Goal: Navigation & Orientation: Find specific page/section

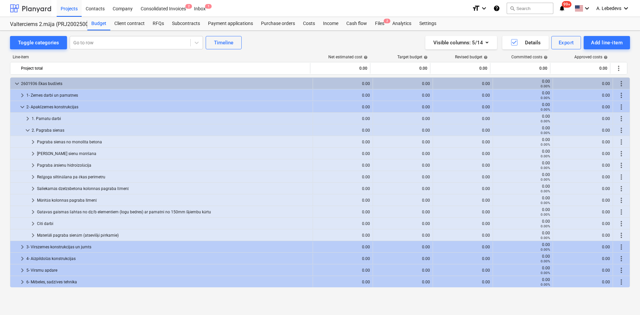
click at [30, 7] on div at bounding box center [30, 8] width 41 height 17
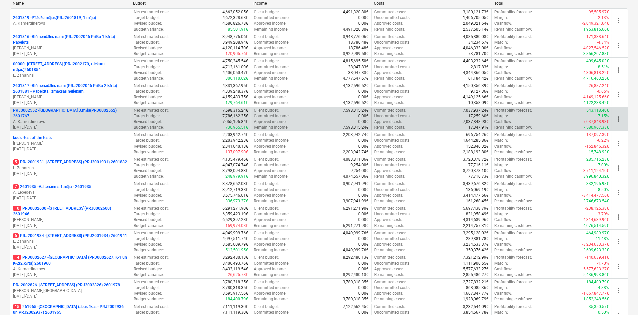
scroll to position [215, 0]
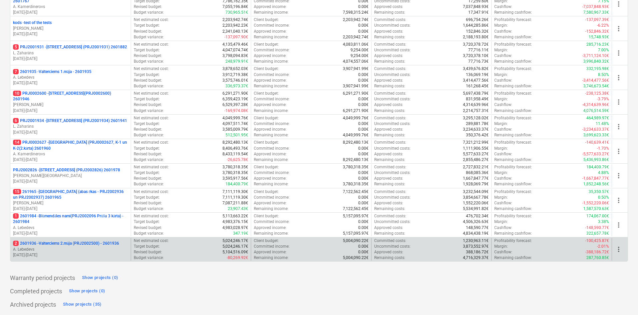
click at [33, 241] on p "2 2601936 - Valterciems 2.māja (PRJ2002500) - 2601936" at bounding box center [66, 244] width 106 height 6
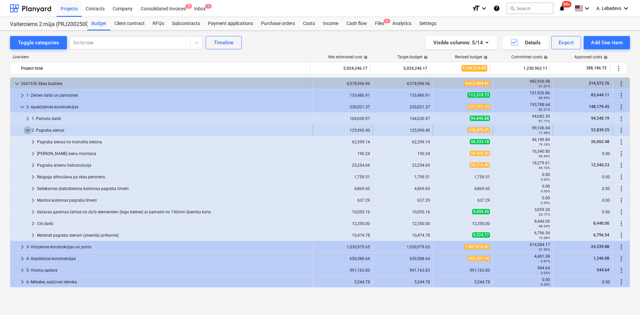
click at [28, 130] on span "keyboard_arrow_down" at bounding box center [28, 130] width 8 height 8
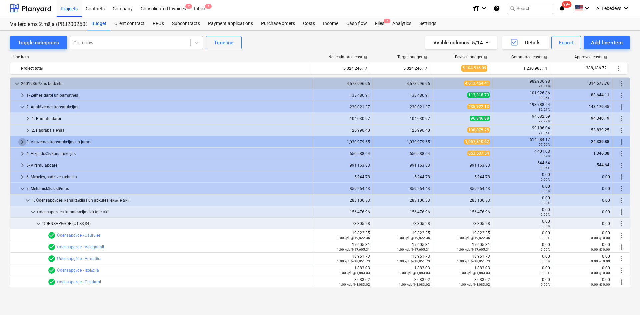
click at [22, 140] on span "keyboard_arrow_right" at bounding box center [22, 142] width 8 height 8
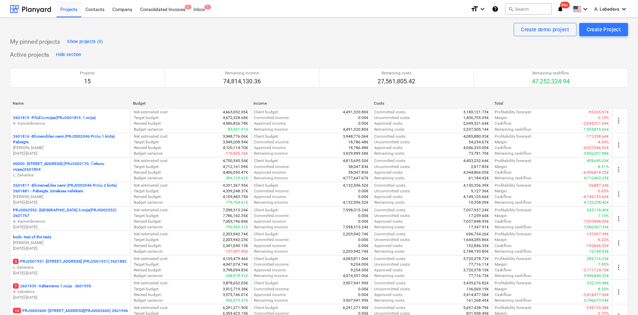
scroll to position [215, 0]
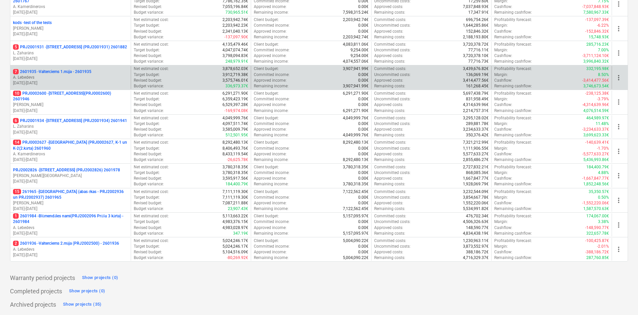
click at [45, 72] on p "7 2601935 - Valterciems 1.māja - 2601935" at bounding box center [52, 72] width 78 height 6
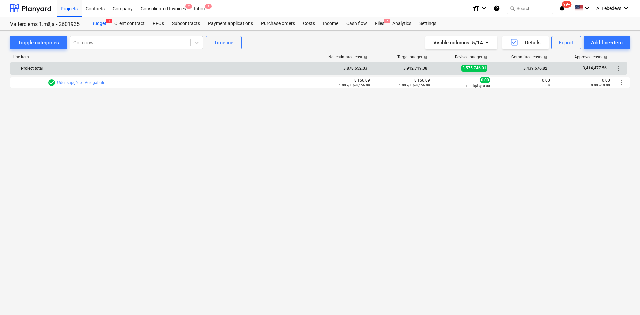
scroll to position [186, 0]
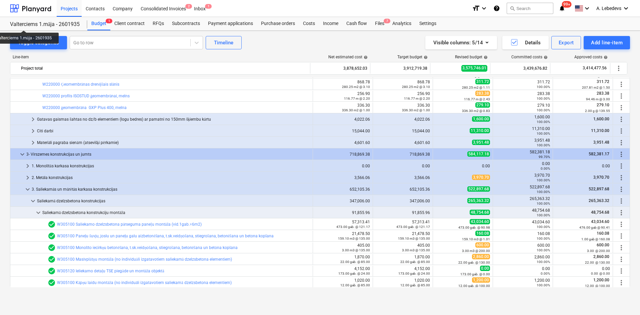
click at [25, 24] on div "Valterciems 1.māja - 2601935" at bounding box center [44, 24] width 69 height 7
click at [100, 23] on div "Budget 1" at bounding box center [98, 23] width 23 height 13
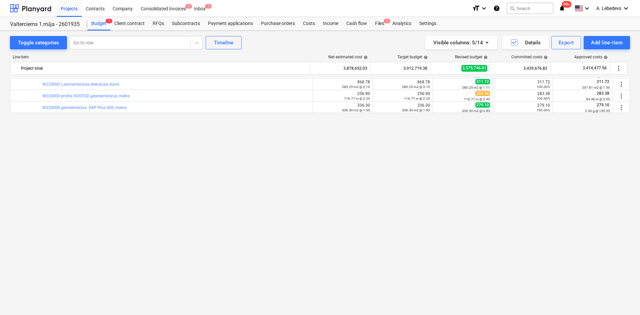
scroll to position [0, 0]
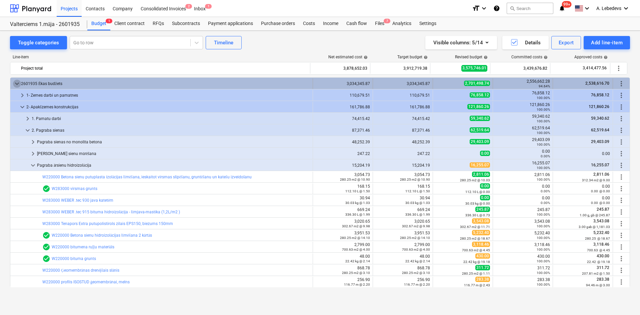
click at [16, 83] on span "keyboard_arrow_down" at bounding box center [17, 84] width 8 height 8
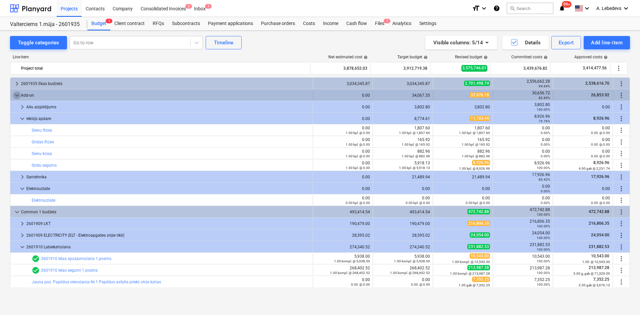
click at [15, 95] on span "keyboard_arrow_down" at bounding box center [17, 95] width 8 height 8
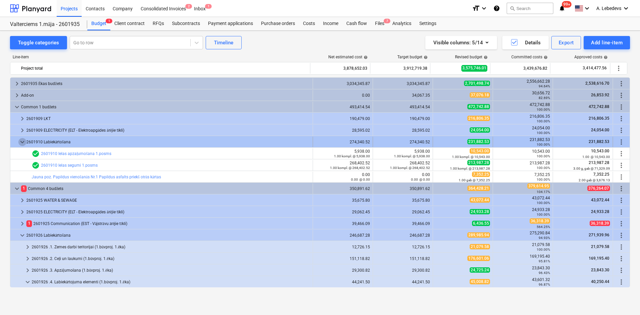
click at [22, 143] on span "keyboard_arrow_down" at bounding box center [22, 142] width 8 height 8
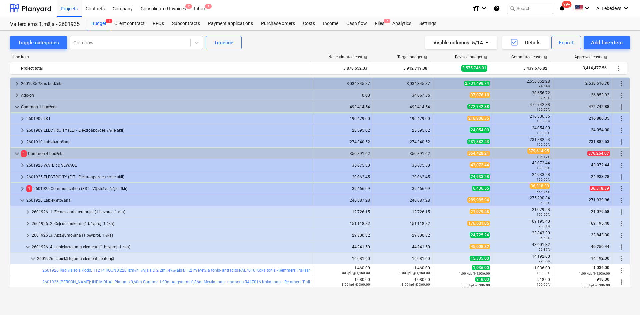
click at [16, 82] on span "keyboard_arrow_right" at bounding box center [17, 84] width 8 height 8
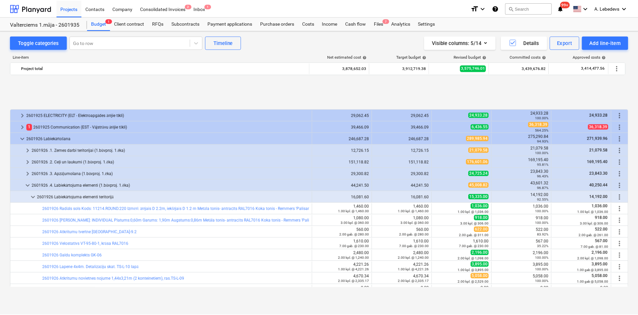
scroll to position [210, 0]
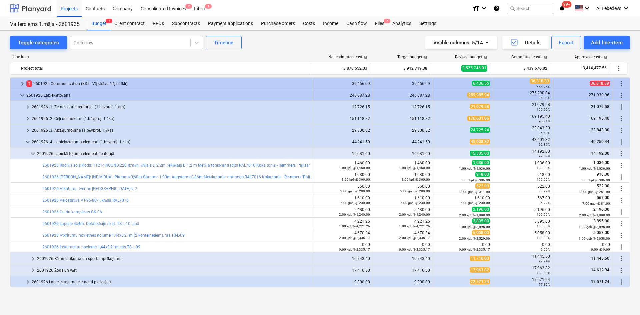
click at [20, 7] on div at bounding box center [30, 8] width 41 height 17
